Goal: Register for event/course

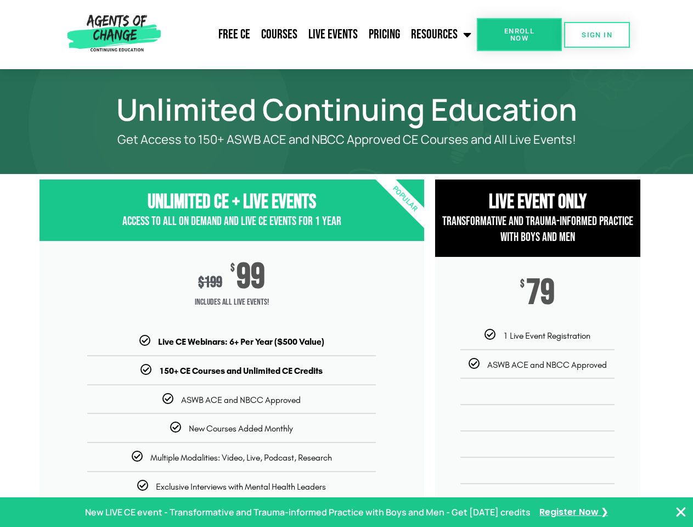
click at [346, 263] on div "$ 199 $ 99 Includes ALL Live Events!" at bounding box center [232, 288] width 385 height 94
click at [442, 35] on link "Resources" at bounding box center [440, 34] width 71 height 27
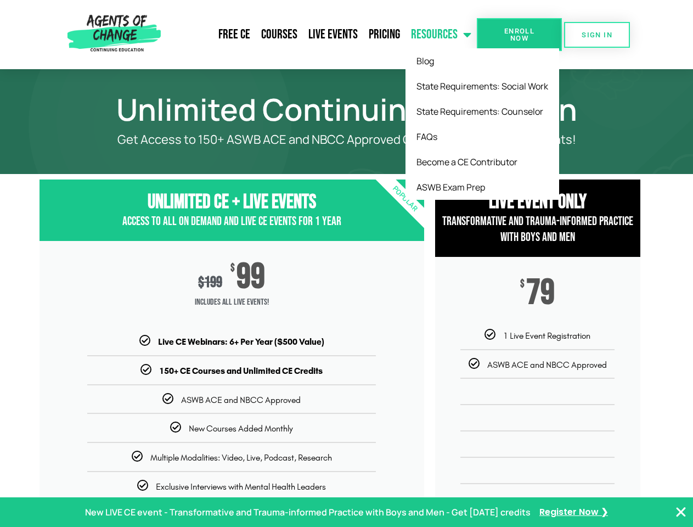
click at [519, 35] on span "Enroll Now" at bounding box center [519, 34] width 50 height 14
click at [597, 35] on span "SIGN IN" at bounding box center [597, 34] width 31 height 7
click at [346, 512] on p "New LIVE CE event - Transformative and Trauma-informed Practice with Boys and M…" at bounding box center [308, 512] width 446 height 16
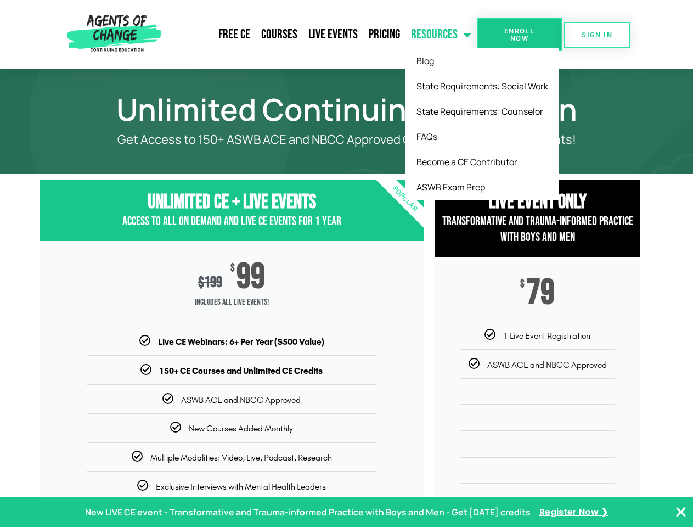
click at [681, 512] on icon "Close Banner" at bounding box center [680, 511] width 13 height 13
